Goal: Task Accomplishment & Management: Use online tool/utility

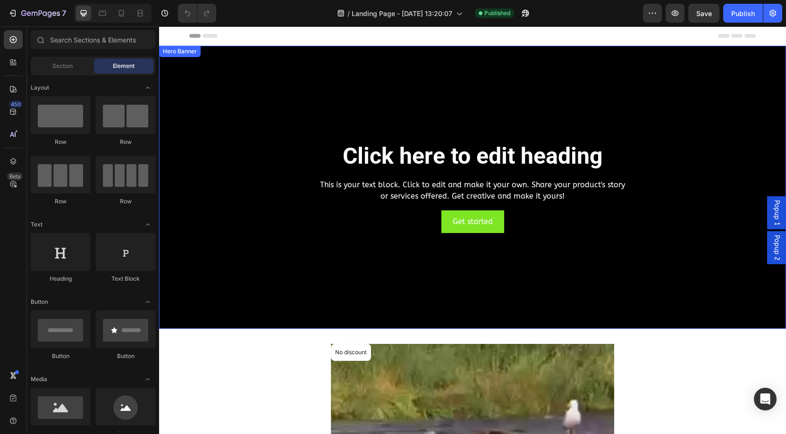
click at [215, 80] on div "Background Image" at bounding box center [472, 187] width 627 height 283
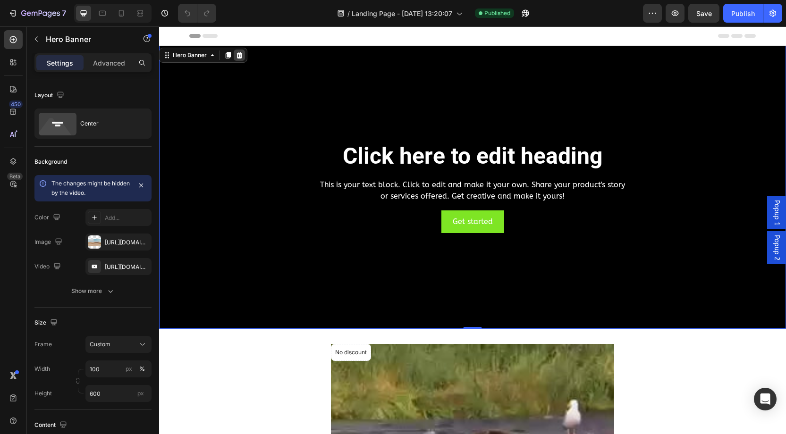
click at [236, 55] on icon at bounding box center [240, 55] width 8 height 8
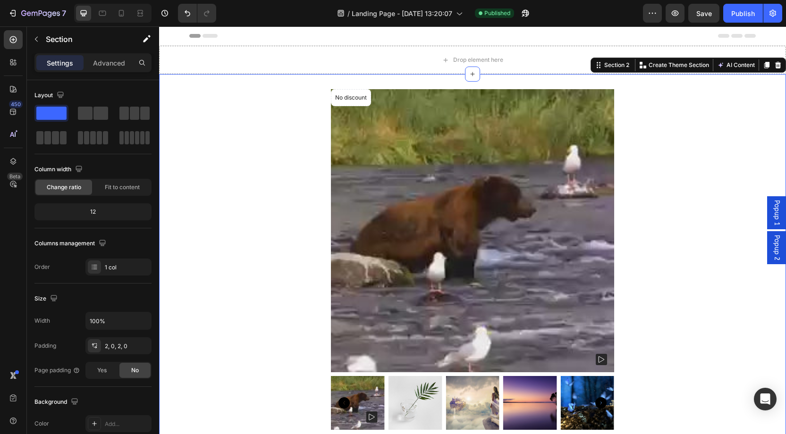
drag, startPoint x: 228, startPoint y: 173, endPoint x: 237, endPoint y: 169, distance: 10.2
click at [228, 172] on div "No discount Not be displayed when published Product Badge Product Images Test P…" at bounding box center [472, 416] width 627 height 655
click at [782, 66] on div at bounding box center [777, 64] width 11 height 11
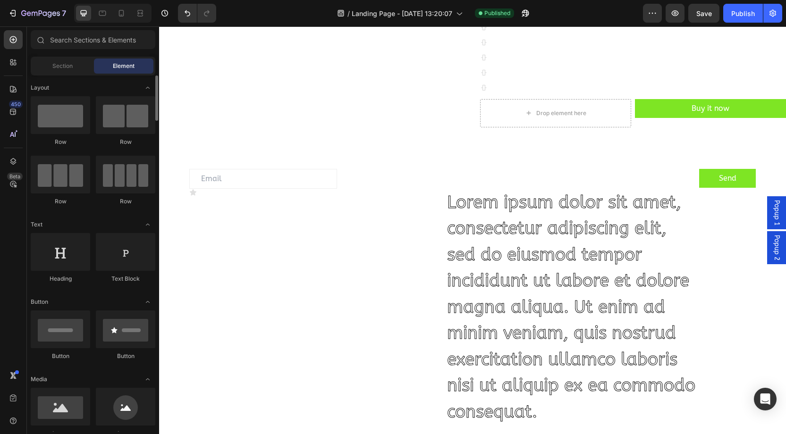
scroll to position [1589, 0]
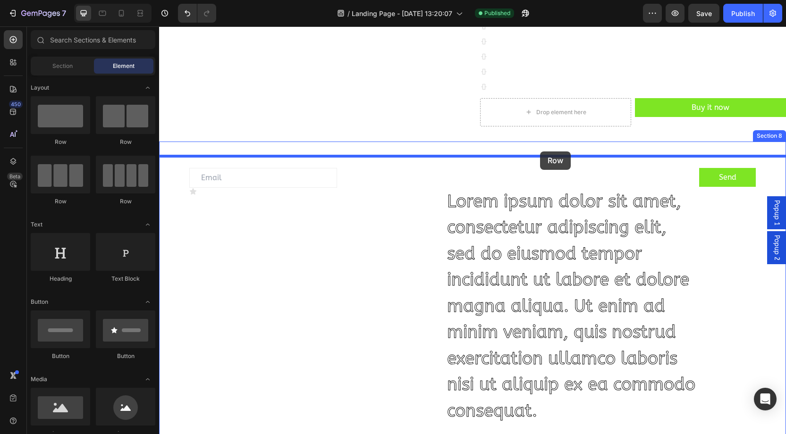
drag, startPoint x: 290, startPoint y: 151, endPoint x: 508, endPoint y: 146, distance: 218.2
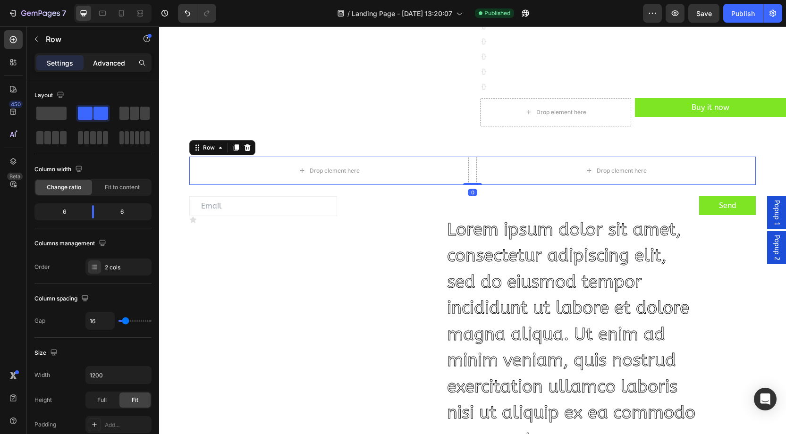
click at [110, 64] on p "Advanced" at bounding box center [109, 63] width 32 height 10
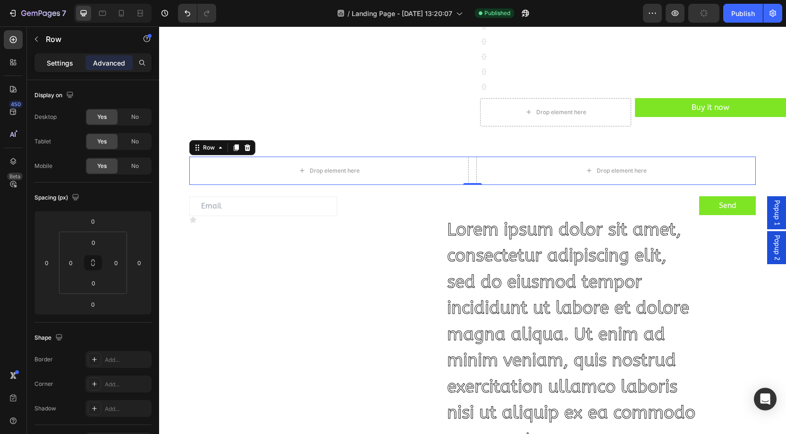
click at [52, 61] on p "Settings" at bounding box center [60, 63] width 26 height 10
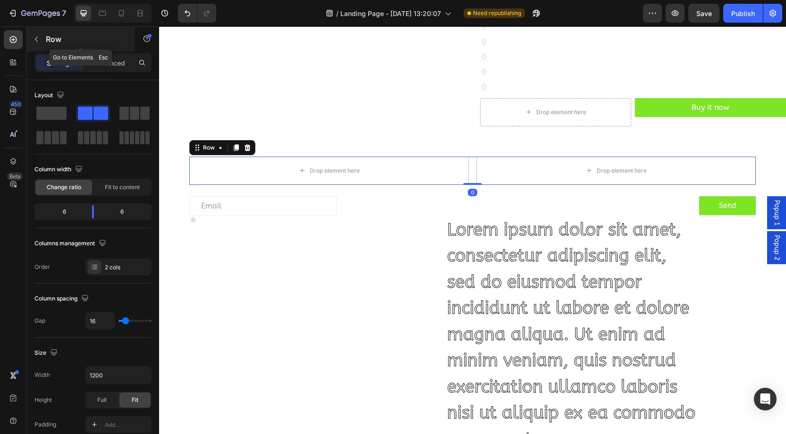
click at [37, 45] on button "button" at bounding box center [36, 39] width 15 height 15
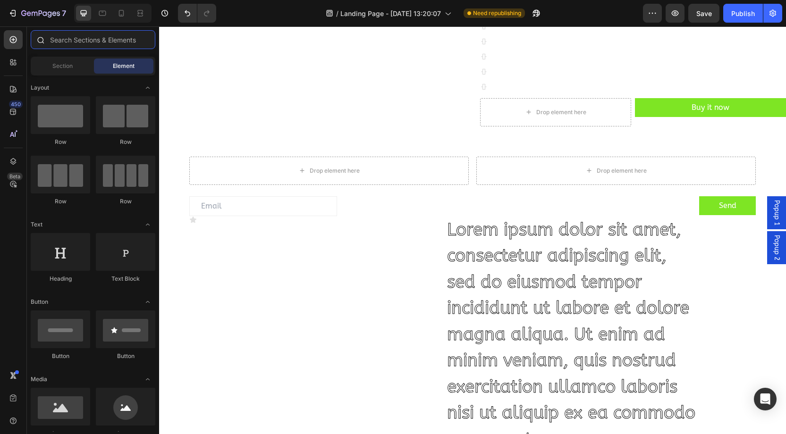
click at [74, 41] on input "text" at bounding box center [93, 39] width 125 height 19
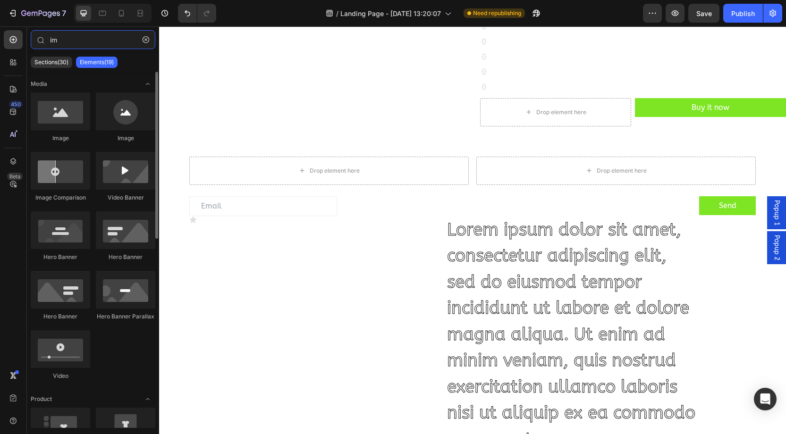
type input "im"
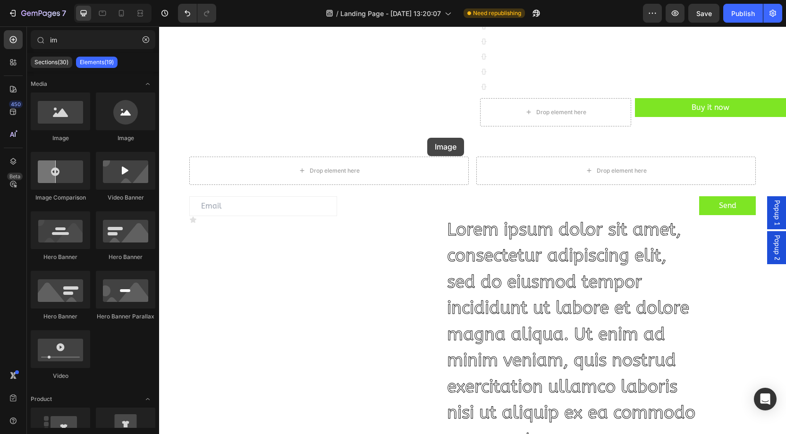
drag, startPoint x: 253, startPoint y: 133, endPoint x: 512, endPoint y: 169, distance: 261.8
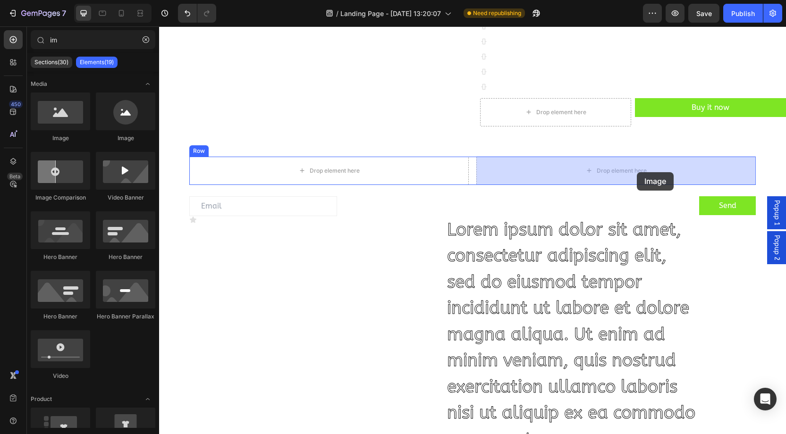
drag, startPoint x: 252, startPoint y: 135, endPoint x: 625, endPoint y: 167, distance: 373.9
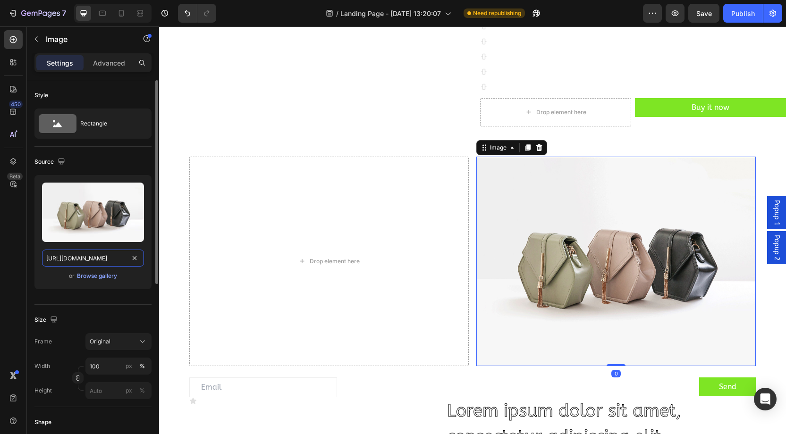
click at [84, 258] on input "[URL][DOMAIN_NAME]" at bounding box center [93, 258] width 102 height 17
paste input "0938/6980/1847/files/[URL][DOMAIN_NAME]"
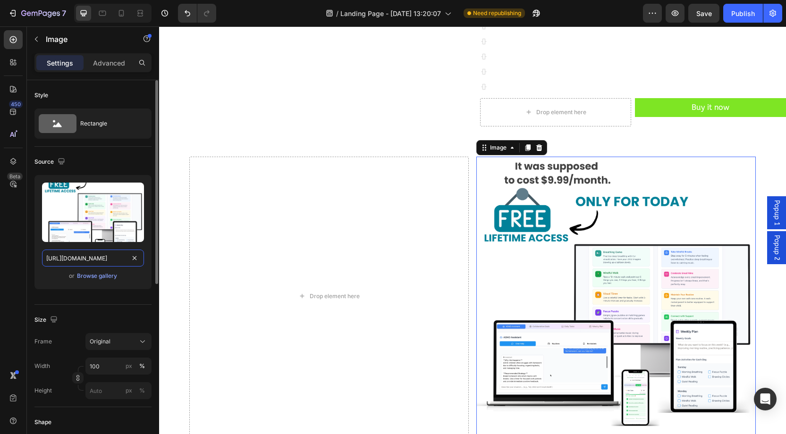
scroll to position [0, 287]
type input "[URL][DOMAIN_NAME]"
click at [9, 212] on div "450 Beta" at bounding box center [13, 198] width 19 height 336
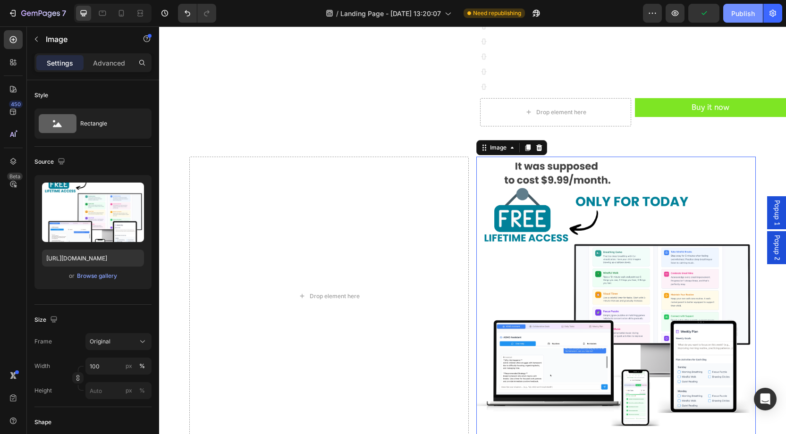
click at [743, 17] on div "Publish" at bounding box center [743, 13] width 24 height 10
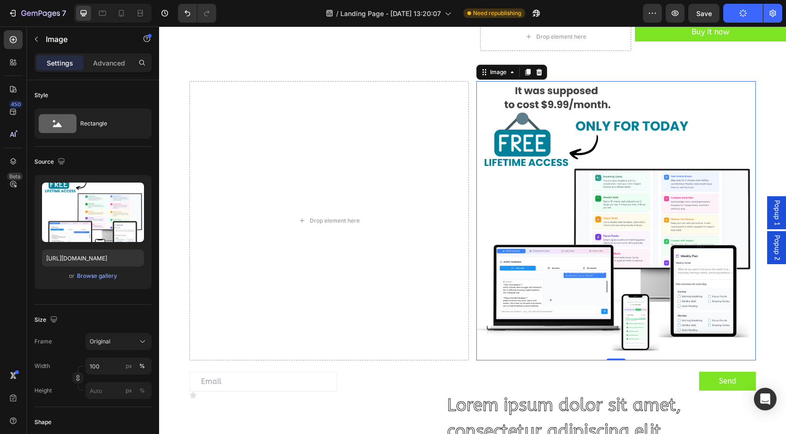
scroll to position [1679, 0]
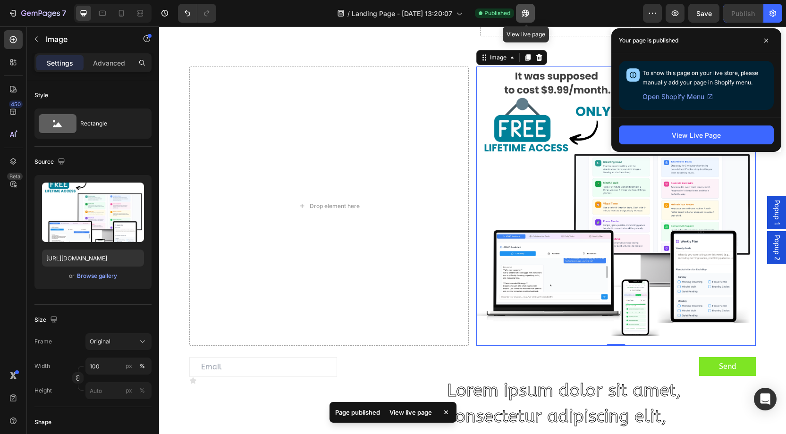
click at [528, 11] on icon "button" at bounding box center [525, 12] width 9 height 9
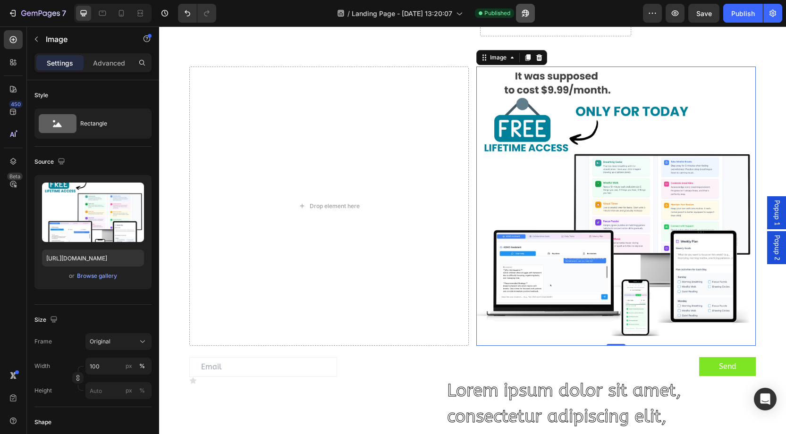
click at [532, 14] on button "button" at bounding box center [525, 13] width 19 height 19
click at [770, 18] on button "button" at bounding box center [772, 13] width 19 height 19
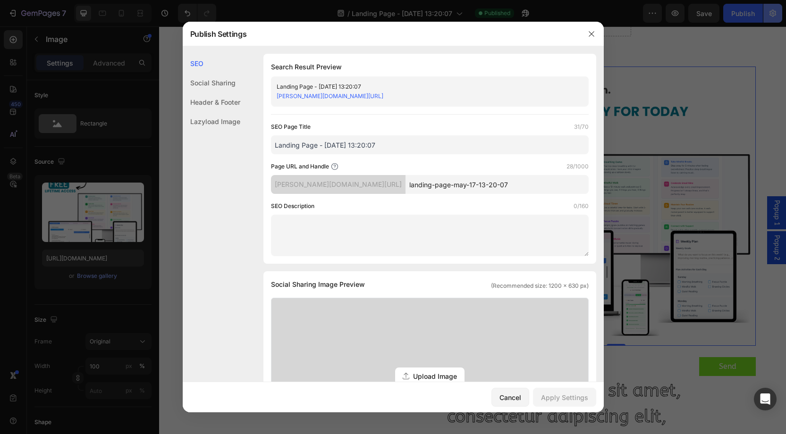
click at [774, 8] on div at bounding box center [393, 217] width 786 height 434
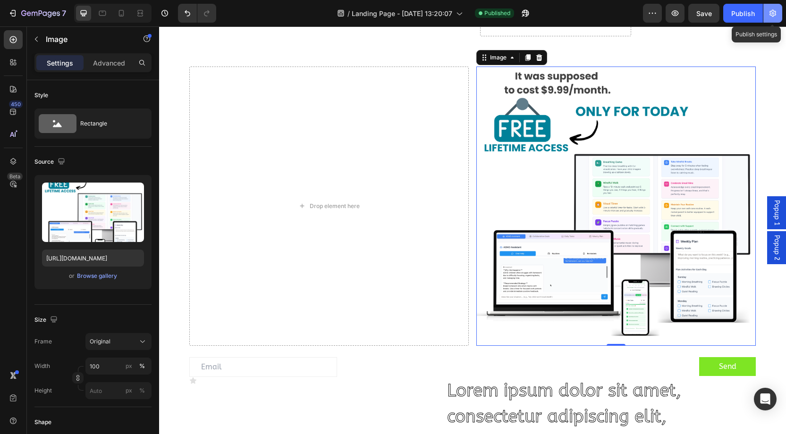
click at [776, 10] on icon "button" at bounding box center [772, 12] width 9 height 9
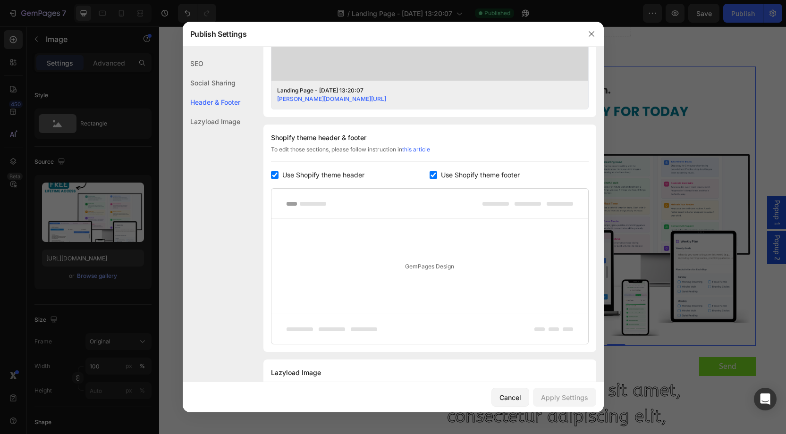
scroll to position [412, 0]
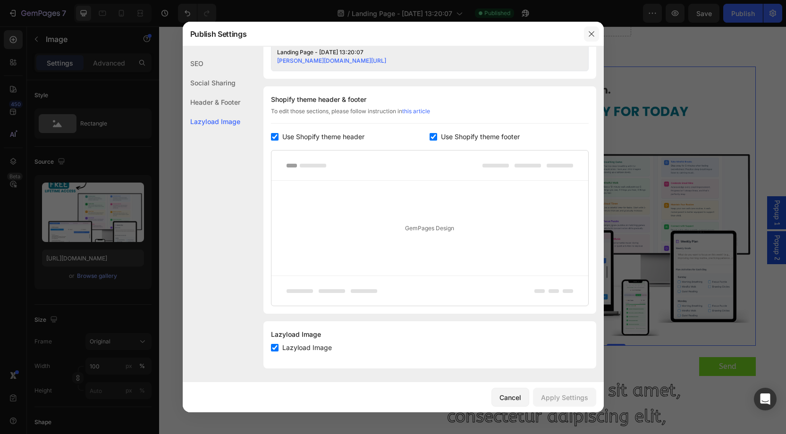
click at [589, 35] on icon "button" at bounding box center [592, 34] width 8 height 8
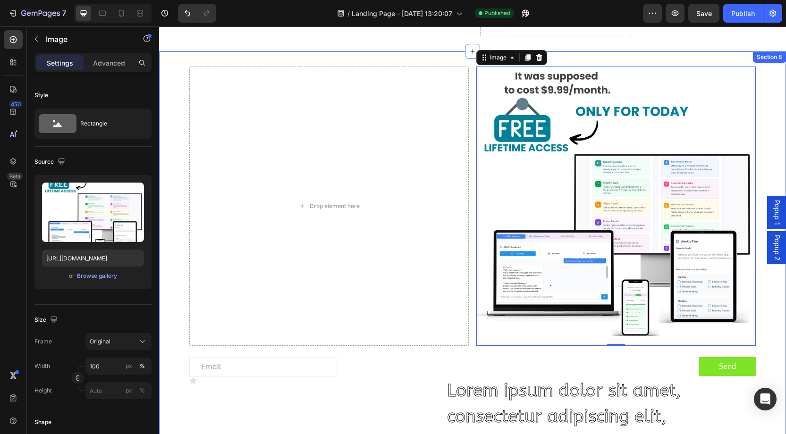
click at [182, 75] on div "Drop element here Image 0 Row Email Field Icon Lorem ipsum dolor sit amet, cons…" at bounding box center [472, 408] width 627 height 682
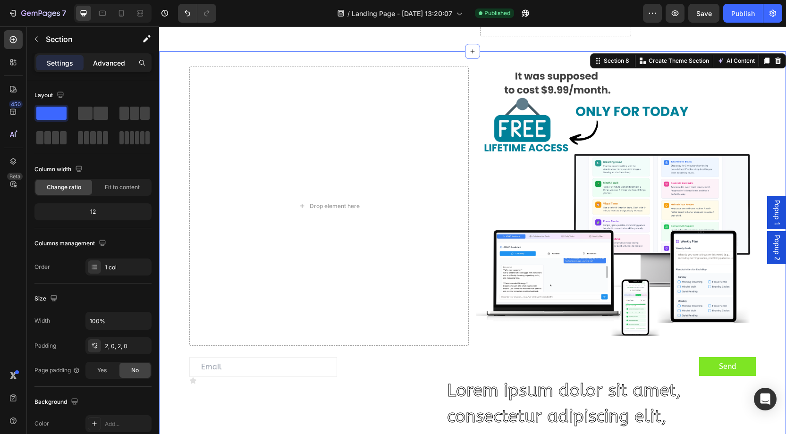
click at [103, 59] on p "Advanced" at bounding box center [109, 63] width 32 height 10
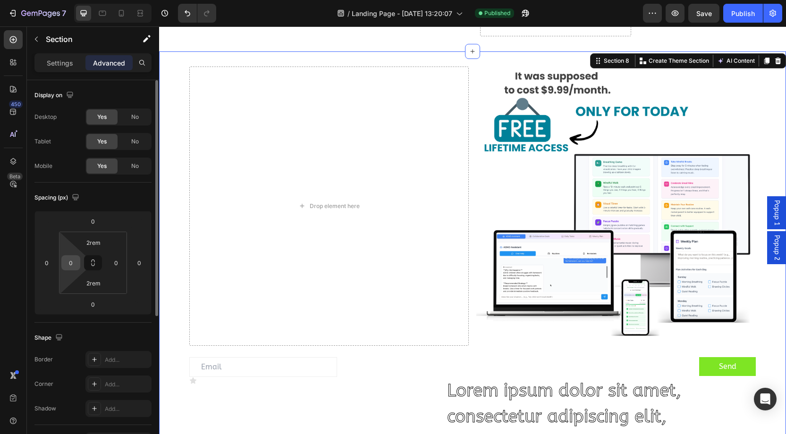
click at [73, 268] on input "0" at bounding box center [71, 263] width 14 height 14
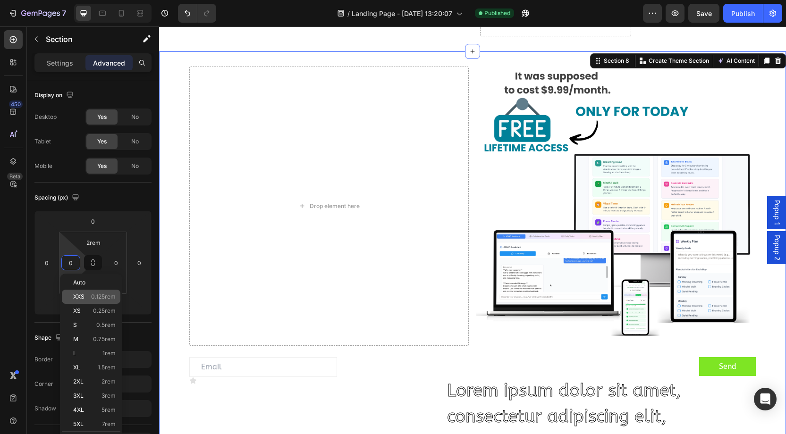
drag, startPoint x: 86, startPoint y: 300, endPoint x: 124, endPoint y: 269, distance: 49.0
click at [86, 299] on div "XXS 0.125rem" at bounding box center [91, 297] width 59 height 14
type input "0.125rem"
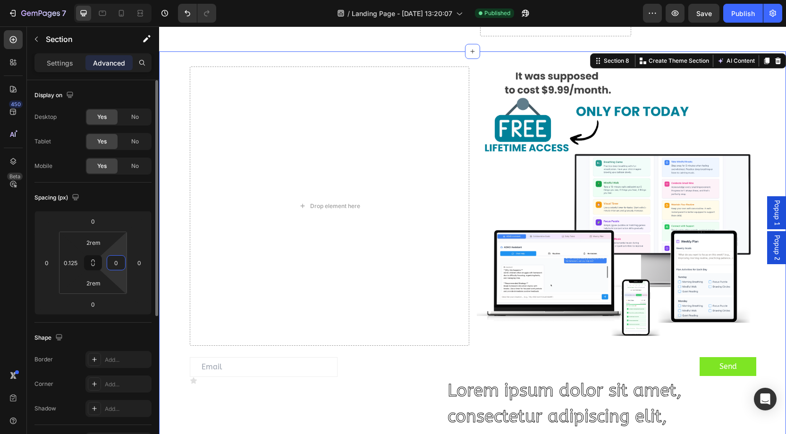
click at [119, 265] on input "0" at bounding box center [116, 263] width 14 height 14
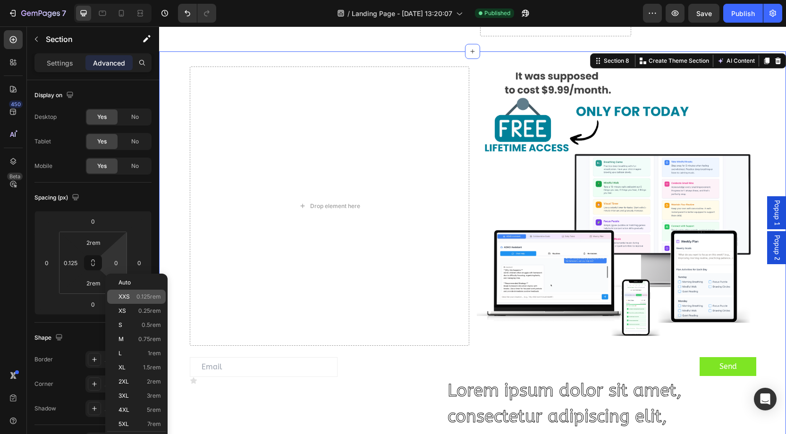
click at [132, 294] on p "XXS 0.125rem" at bounding box center [140, 297] width 42 height 7
type input "0.125rem"
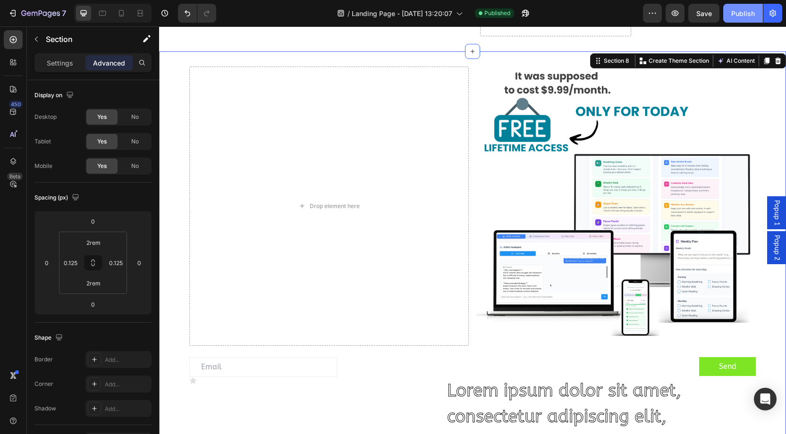
click at [747, 17] on div "Publish" at bounding box center [743, 13] width 24 height 10
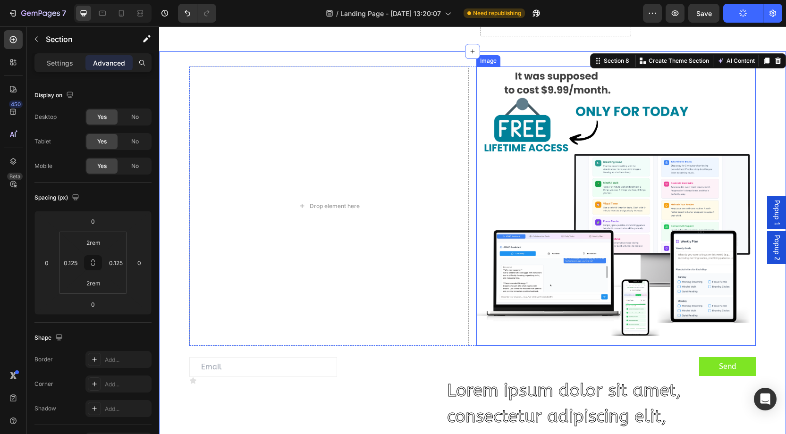
click at [514, 149] on img at bounding box center [616, 207] width 280 height 280
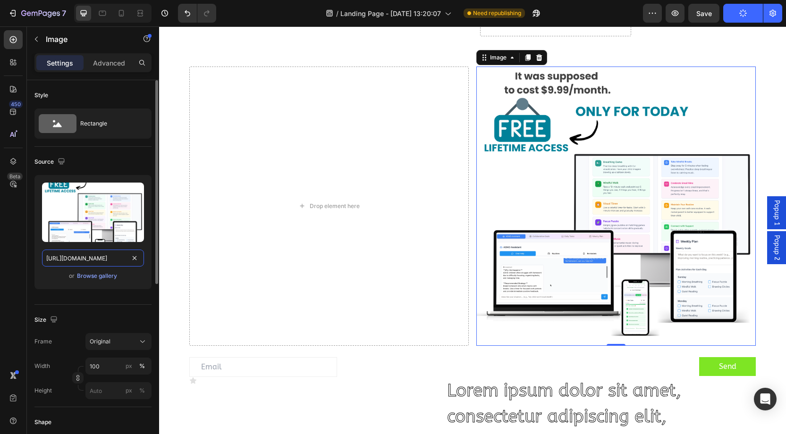
click at [109, 252] on input "[URL][DOMAIN_NAME]" at bounding box center [93, 258] width 102 height 17
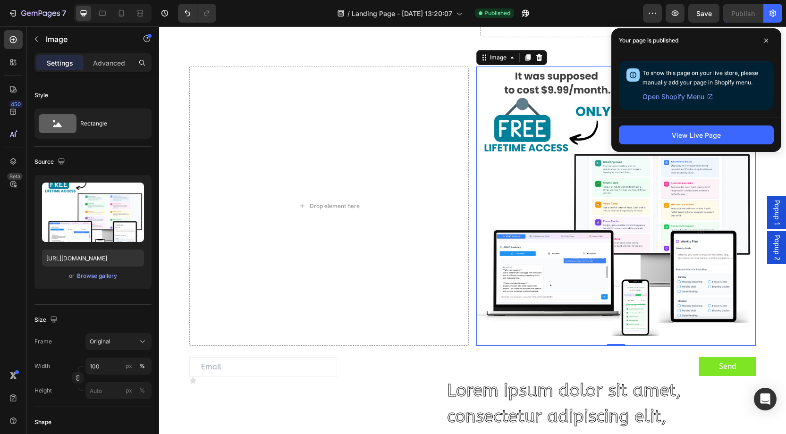
scroll to position [1678, 0]
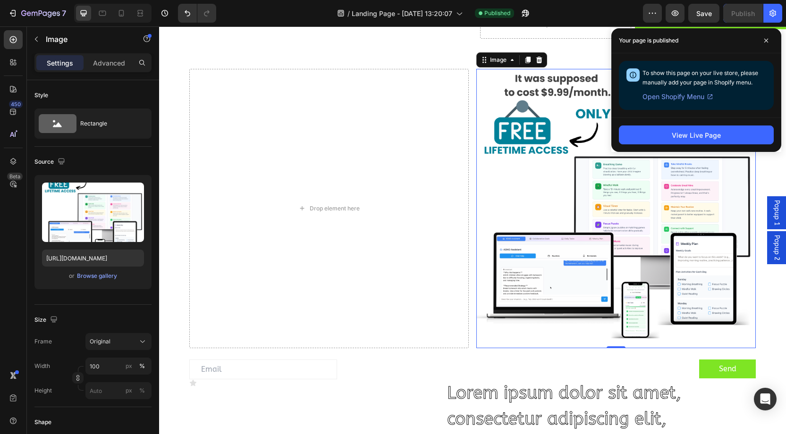
click at [523, 178] on img at bounding box center [616, 209] width 280 height 280
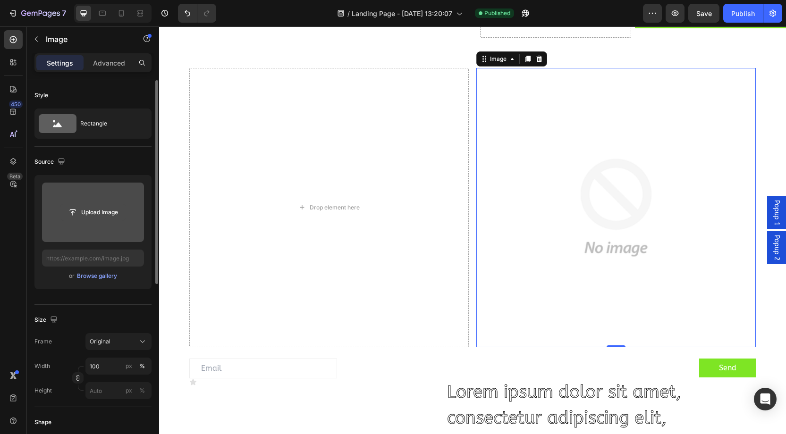
click at [99, 218] on input "file" at bounding box center [92, 212] width 65 height 16
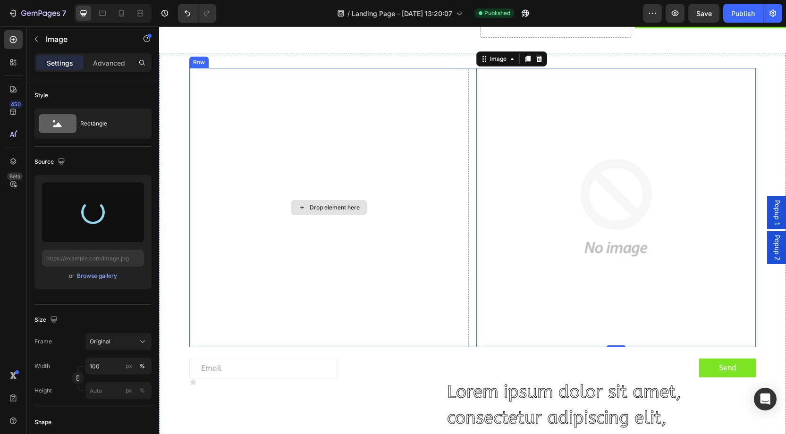
type input "[URL][DOMAIN_NAME]"
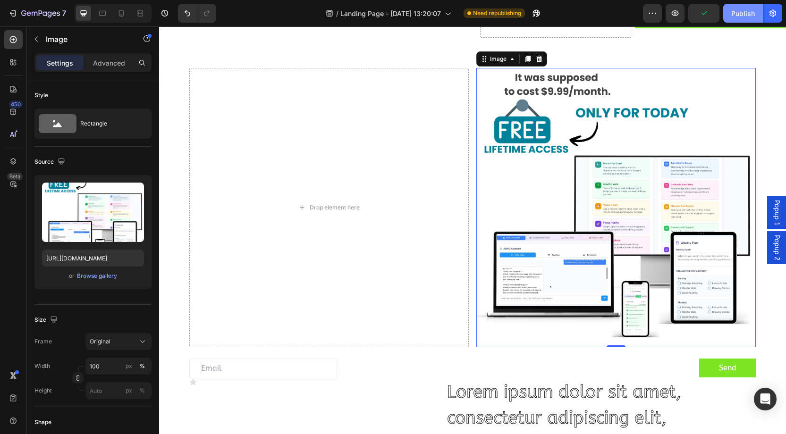
click at [741, 19] on button "Publish" at bounding box center [743, 13] width 40 height 19
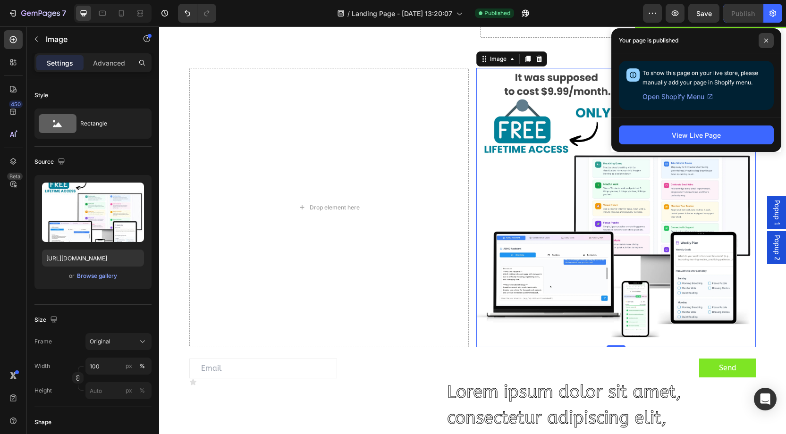
click at [763, 40] on span at bounding box center [766, 40] width 15 height 15
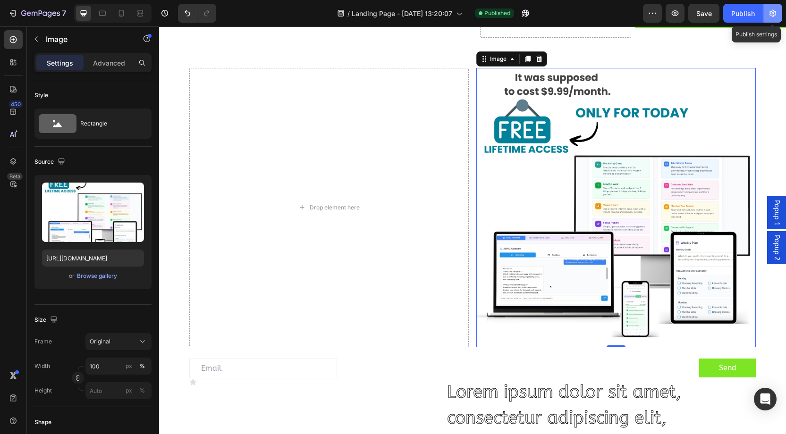
click at [774, 17] on icon "button" at bounding box center [772, 12] width 9 height 9
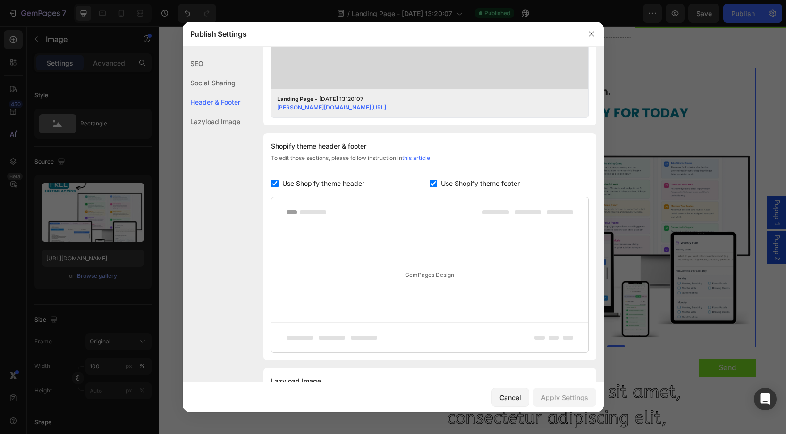
scroll to position [412, 0]
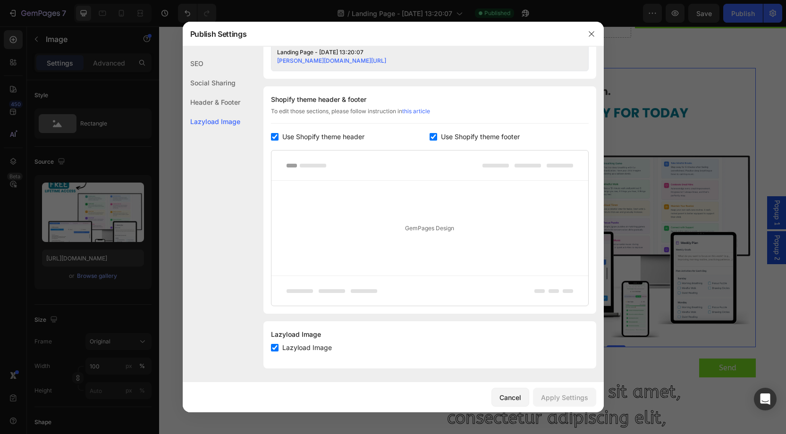
click at [298, 345] on span "Lazyload Image" at bounding box center [307, 347] width 50 height 11
checkbox input "false"
click at [563, 399] on div "Apply Settings" at bounding box center [564, 398] width 47 height 10
drag, startPoint x: 586, startPoint y: 32, endPoint x: 721, endPoint y: 15, distance: 135.6
click at [587, 32] on button "button" at bounding box center [591, 33] width 15 height 15
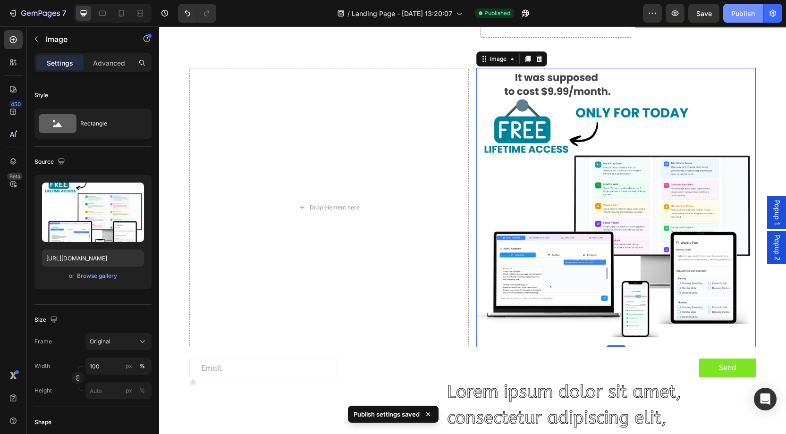
drag, startPoint x: 742, startPoint y: 15, endPoint x: 745, endPoint y: 21, distance: 6.8
click at [742, 16] on div "Publish" at bounding box center [743, 13] width 24 height 10
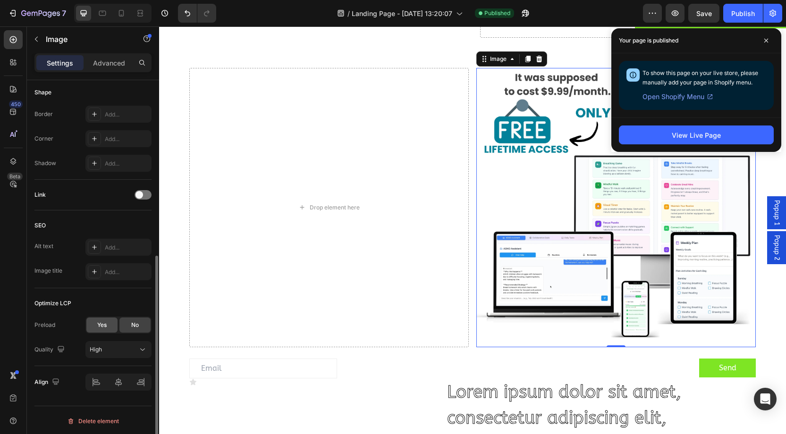
scroll to position [305, 0]
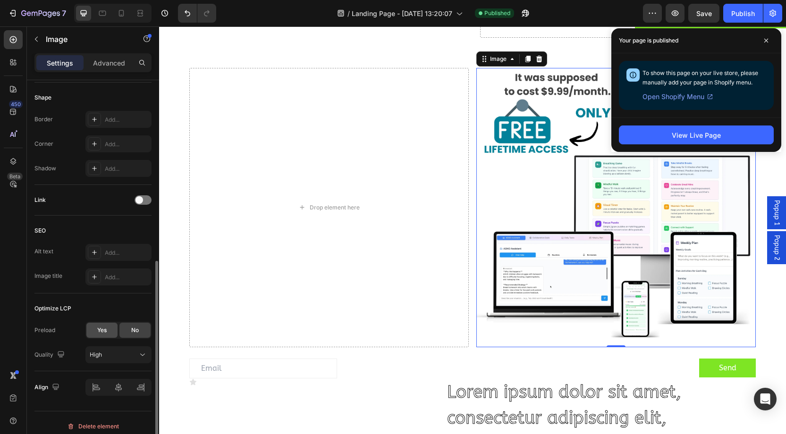
click at [106, 326] on span "Yes" at bounding box center [101, 330] width 9 height 8
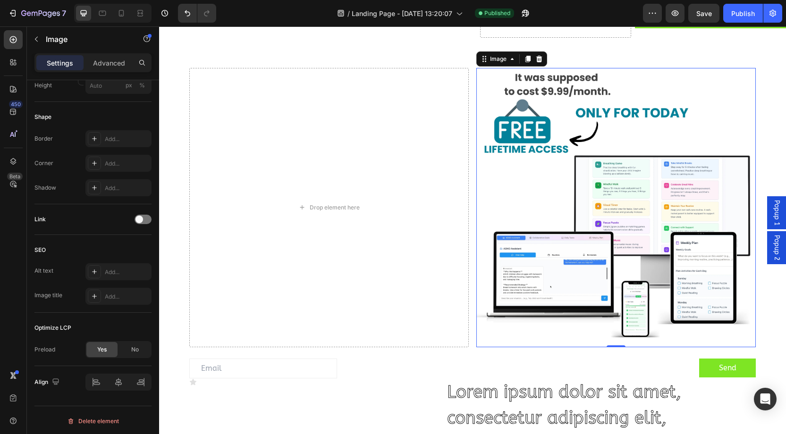
scroll to position [1677, 0]
click at [744, 16] on div "Publish" at bounding box center [743, 13] width 24 height 10
